Goal: Find specific page/section: Find specific page/section

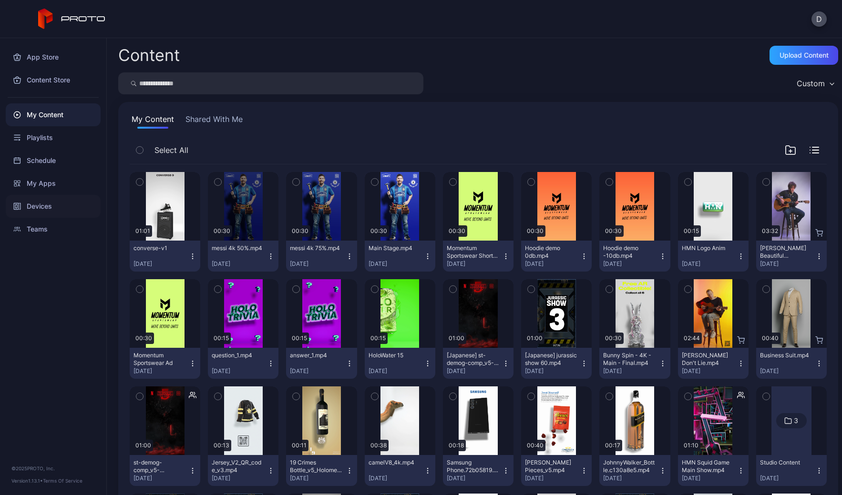
click at [55, 211] on div "Devices" at bounding box center [53, 206] width 95 height 23
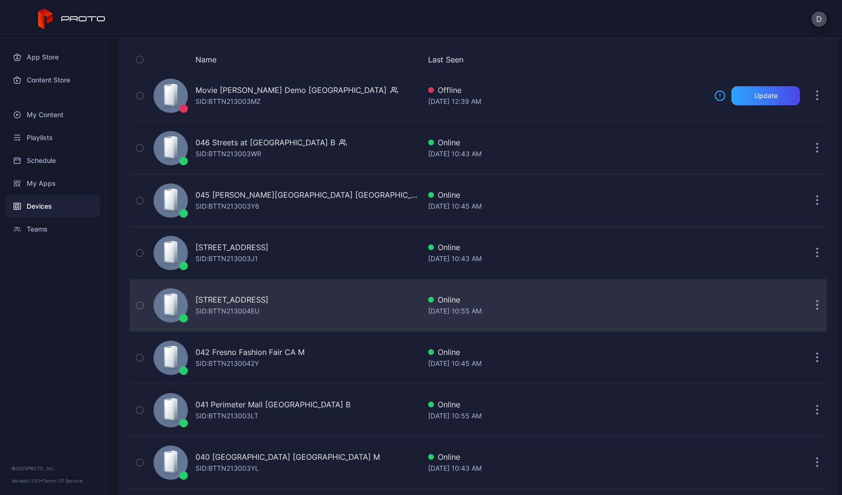
scroll to position [167, 0]
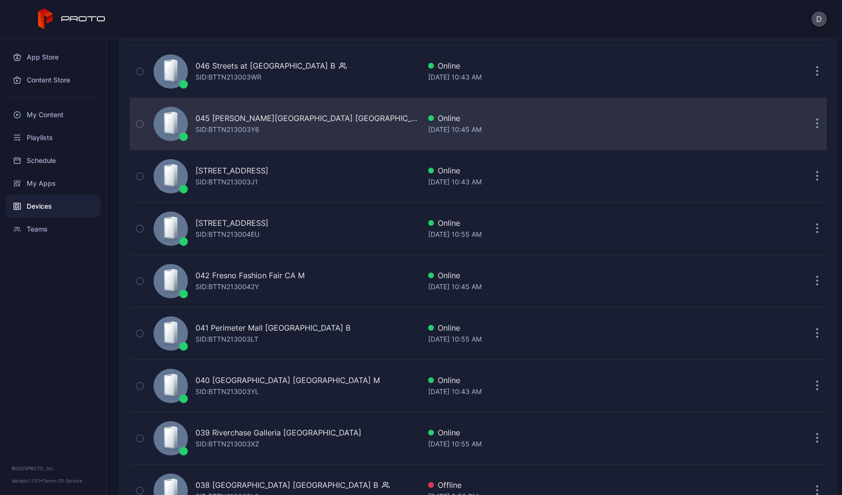
click at [314, 130] on div "045 [PERSON_NAME][GEOGRAPHIC_DATA] MA SID: BTTN213003Y6" at bounding box center [285, 124] width 271 height 48
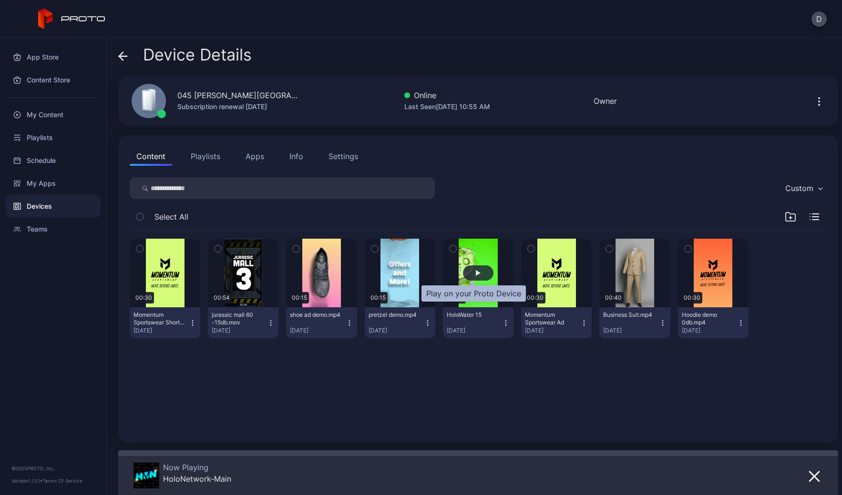
click at [484, 275] on div "button" at bounding box center [478, 273] width 31 height 15
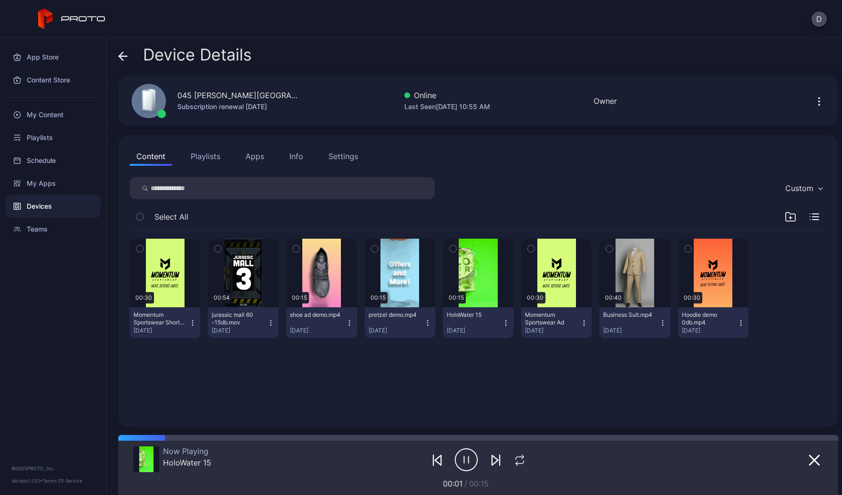
click at [254, 154] on button "Apps" at bounding box center [255, 156] width 32 height 19
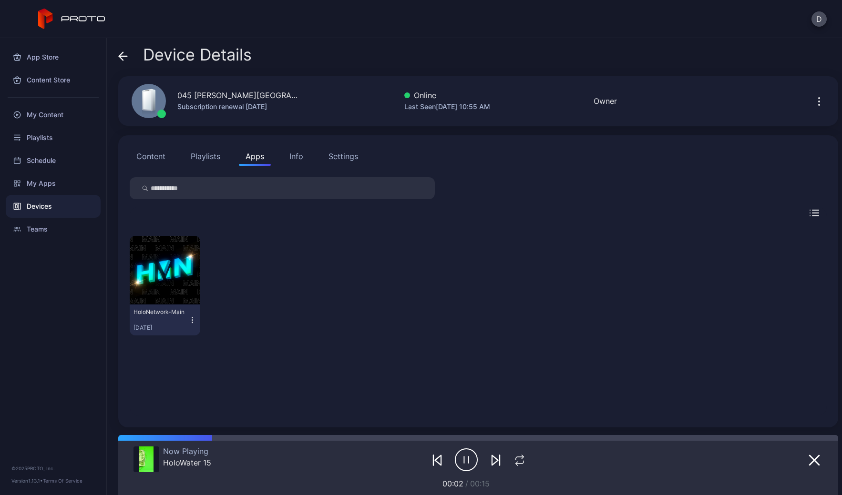
click at [338, 154] on div "Settings" at bounding box center [344, 156] width 30 height 11
